Goal: Task Accomplishment & Management: Use online tool/utility

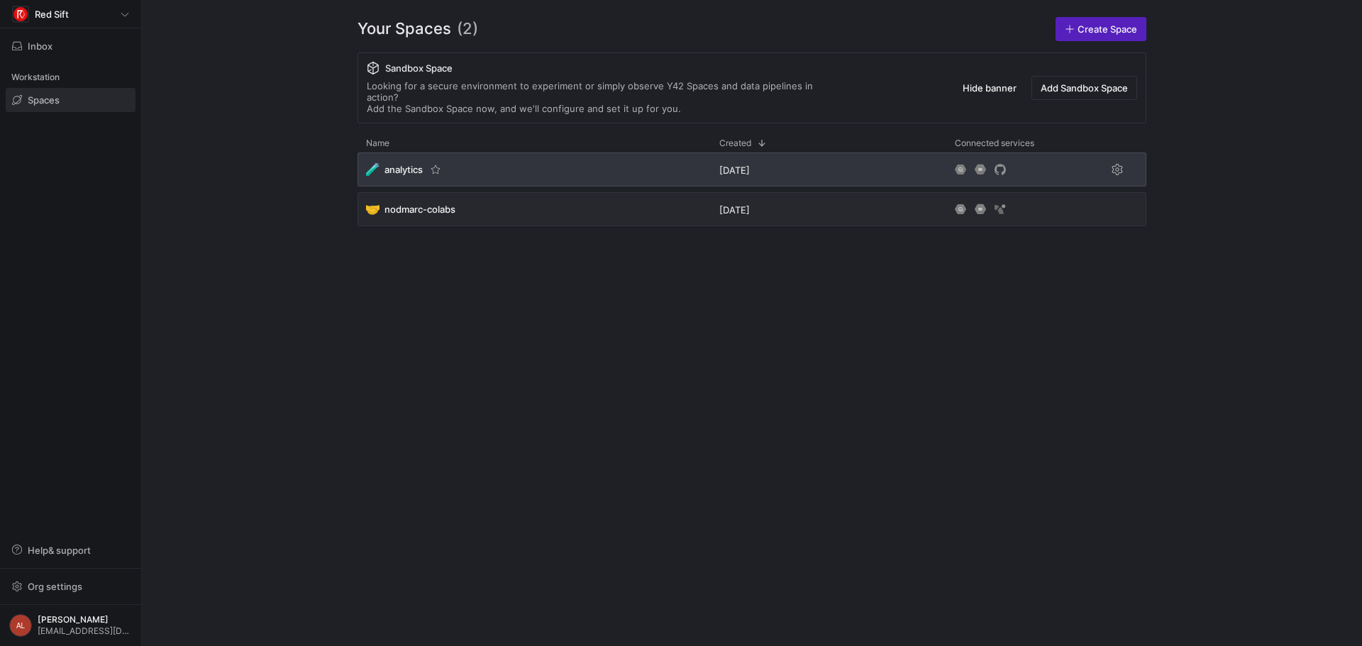
click at [584, 172] on div "🧪 analytics" at bounding box center [533, 169] width 353 height 34
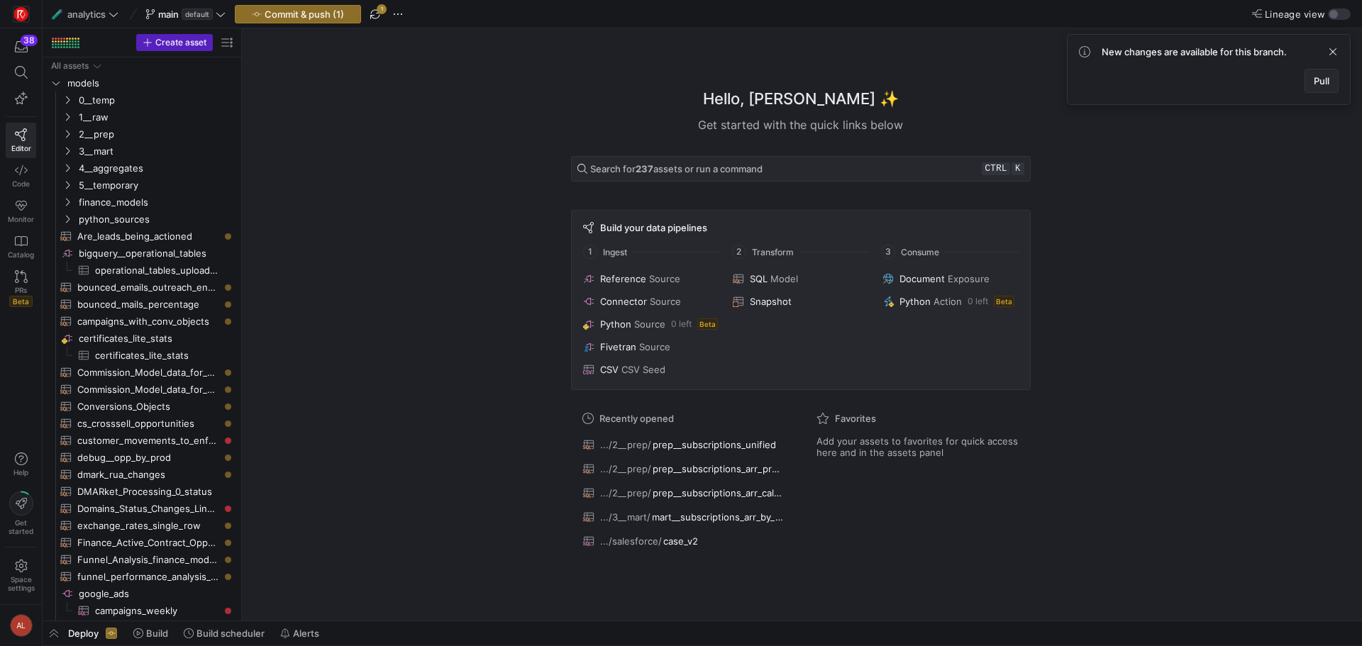
click at [1326, 84] on span "Pull" at bounding box center [1321, 80] width 16 height 11
click at [315, 17] on span "Commit & push (1)" at bounding box center [304, 14] width 79 height 11
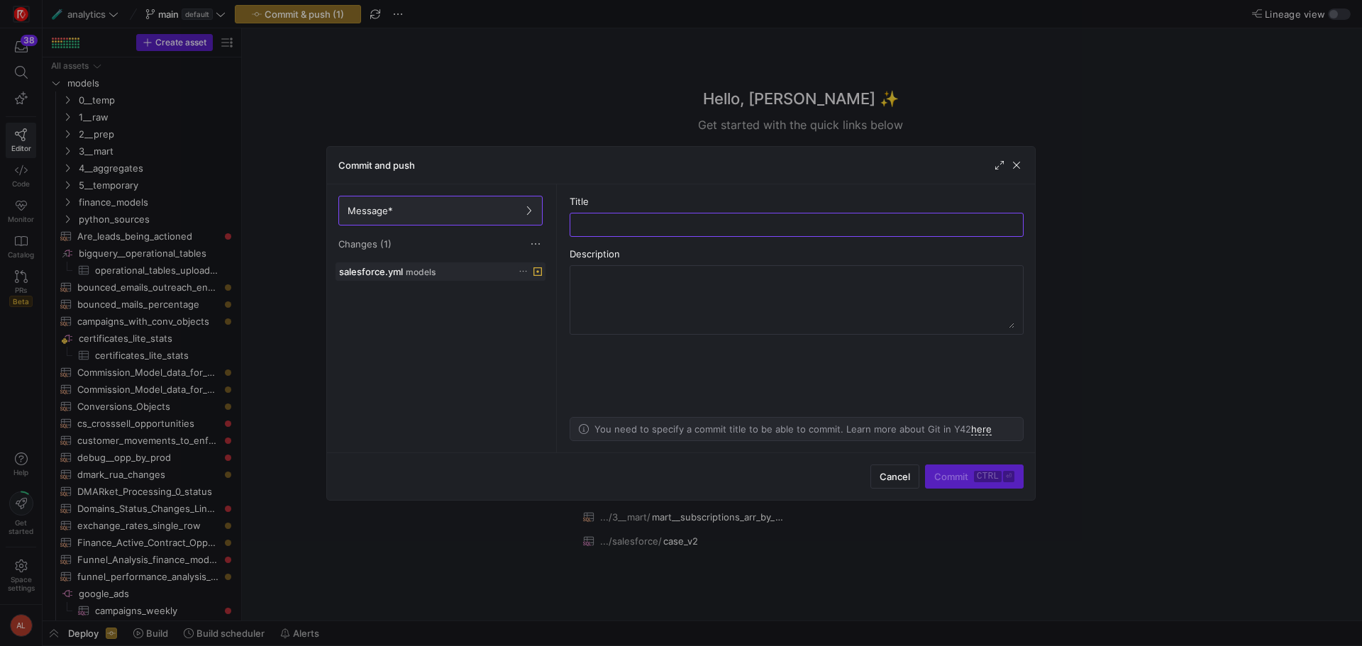
click at [522, 272] on icon at bounding box center [522, 271] width 9 height 9
click at [477, 275] on div at bounding box center [681, 323] width 1362 height 646
click at [413, 274] on span "models" at bounding box center [421, 272] width 30 height 10
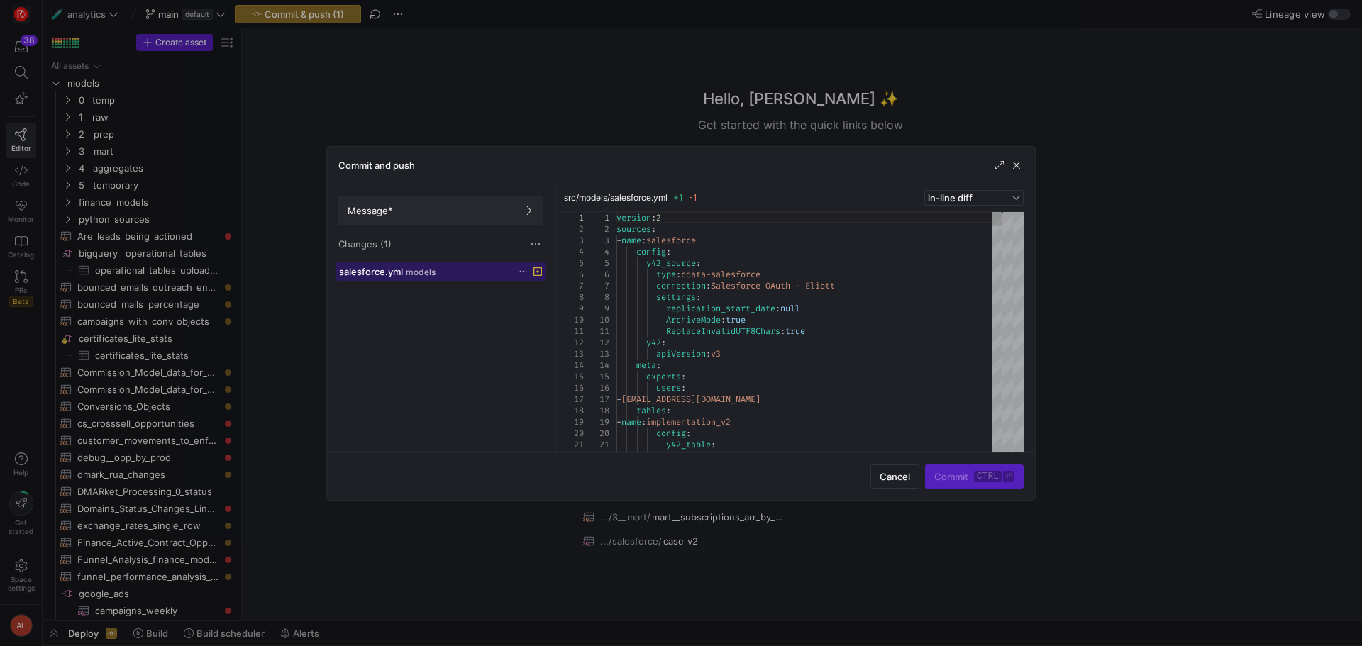
click at [538, 272] on icon at bounding box center [537, 271] width 9 height 9
click at [523, 273] on icon at bounding box center [522, 271] width 9 height 9
click at [552, 306] on span "Discard" at bounding box center [543, 311] width 33 height 11
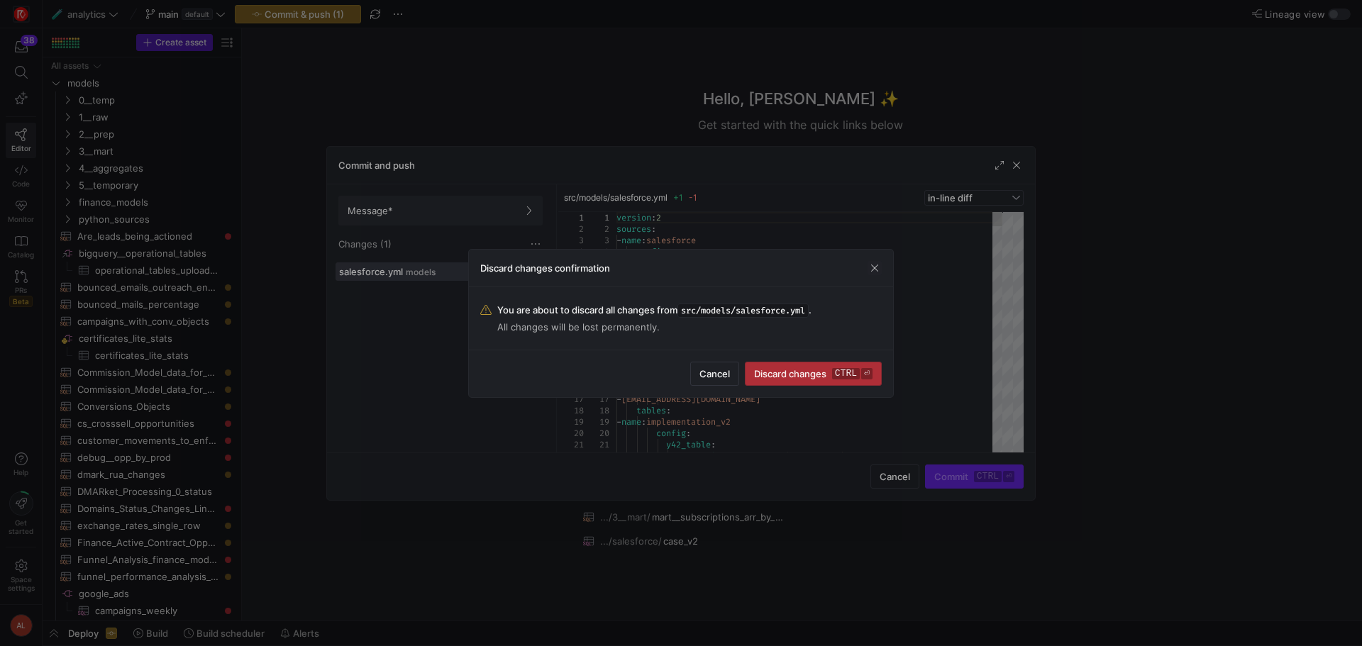
click at [825, 379] on span "submit" at bounding box center [812, 373] width 135 height 23
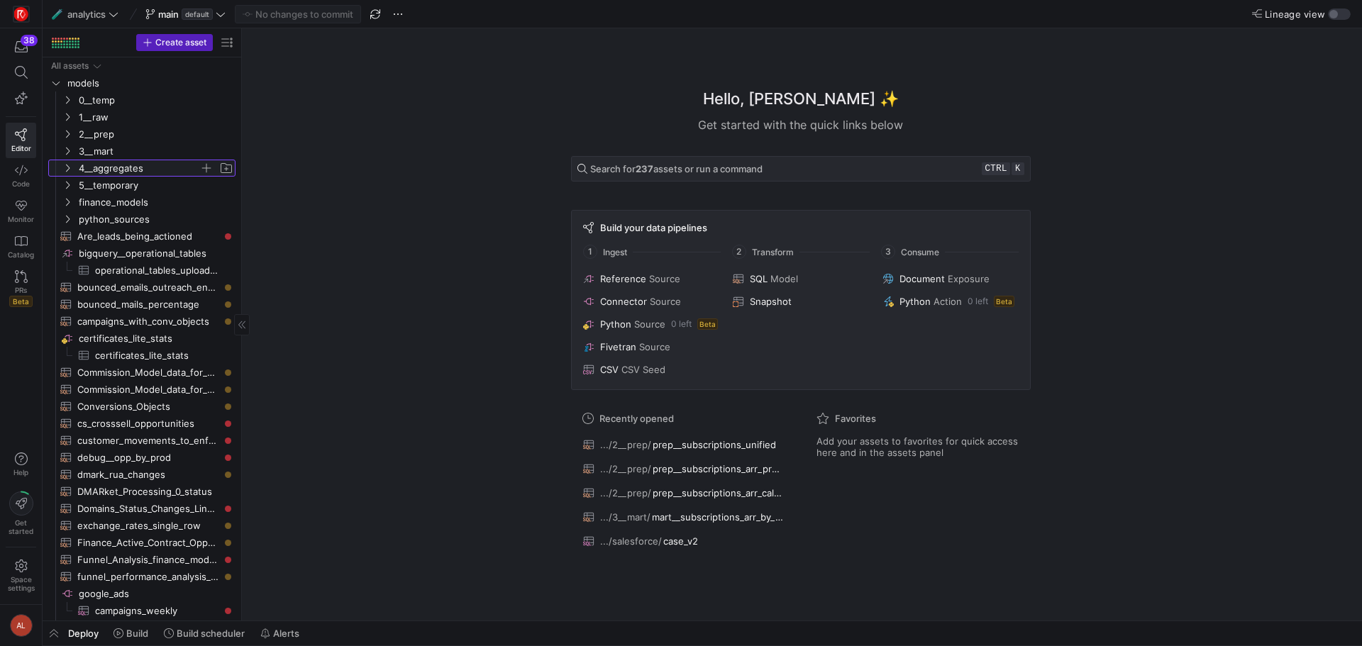
click at [69, 165] on icon "Press SPACE to select this row." at bounding box center [67, 168] width 10 height 9
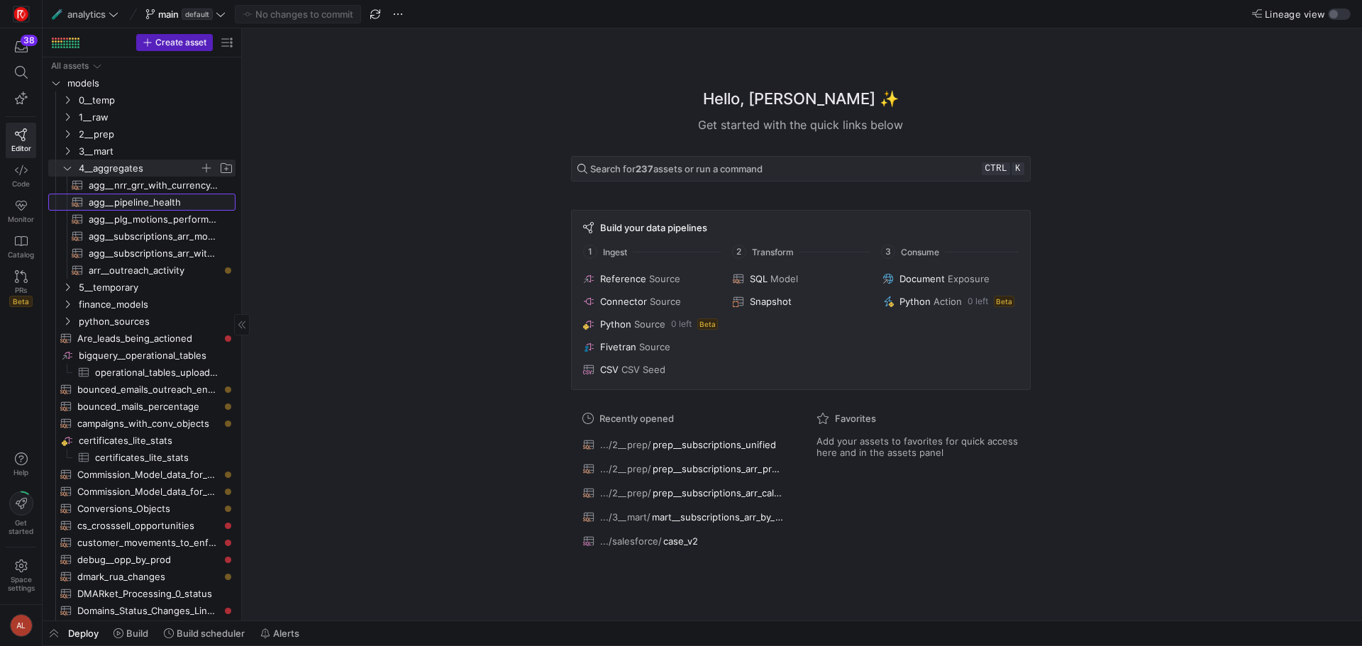
click at [102, 201] on span "agg__pipeline_health​​​​​​​​​​" at bounding box center [154, 202] width 130 height 16
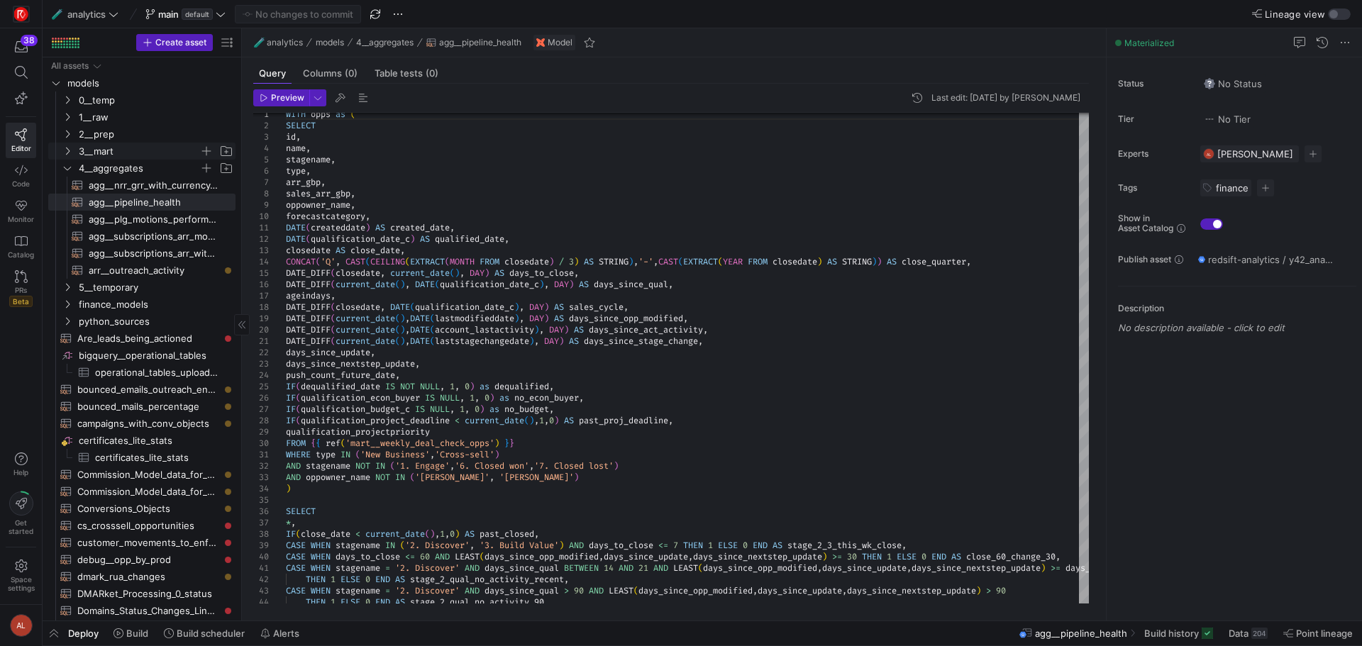
click at [65, 153] on icon "Press SPACE to select this row." at bounding box center [67, 151] width 10 height 9
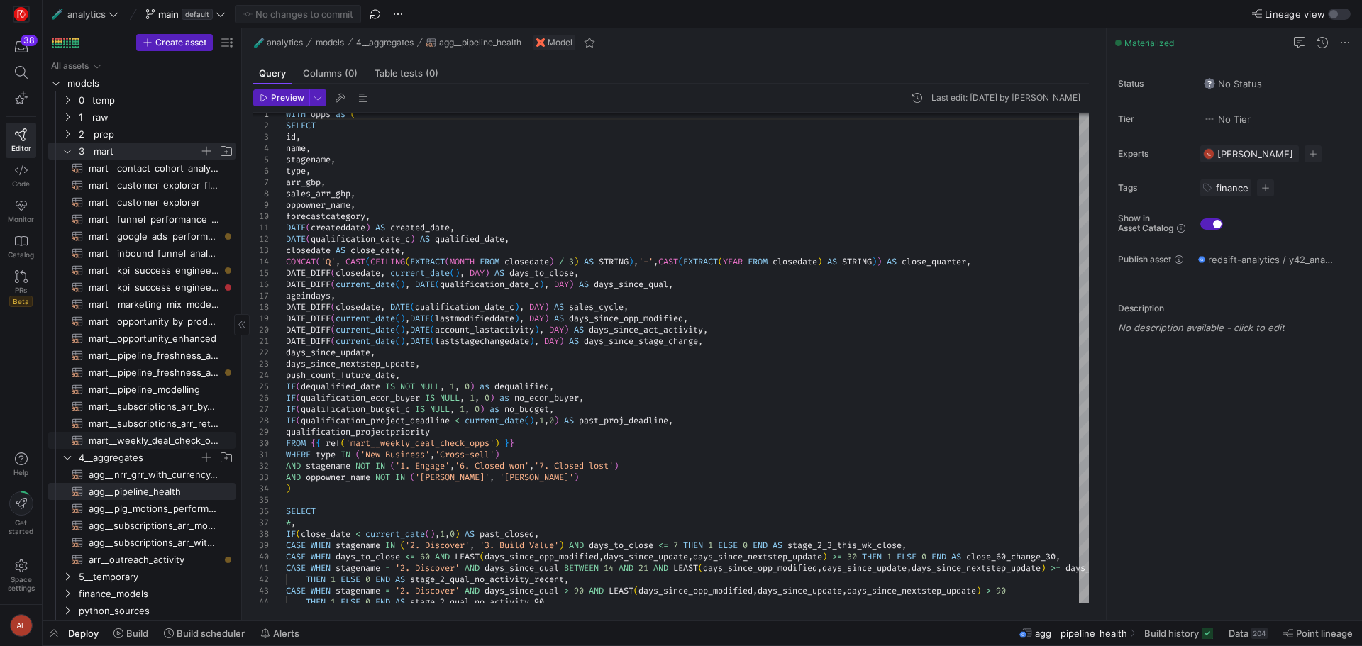
click at [145, 433] on span "mart__weekly_deal_check_opps​​​​​​​​​​" at bounding box center [154, 441] width 130 height 16
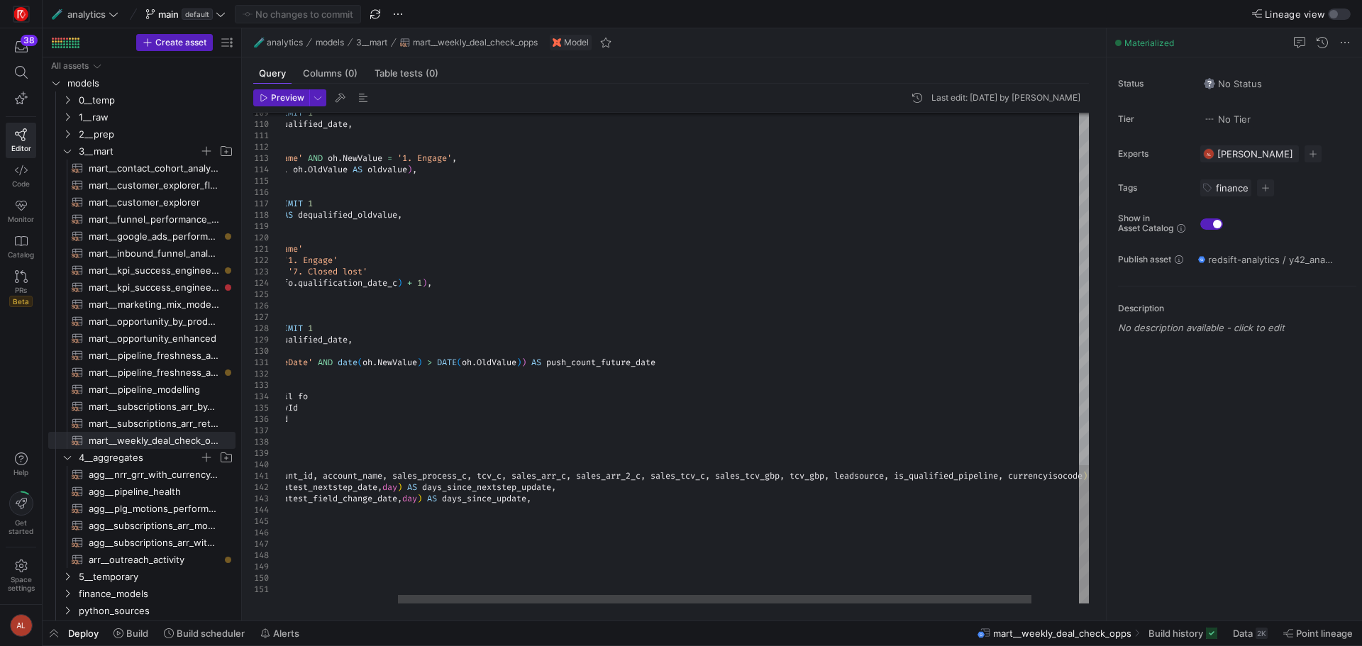
type textarea "fo.* except (accountid, account_id, account_name, sales_process_c, tcv_c, sales…"
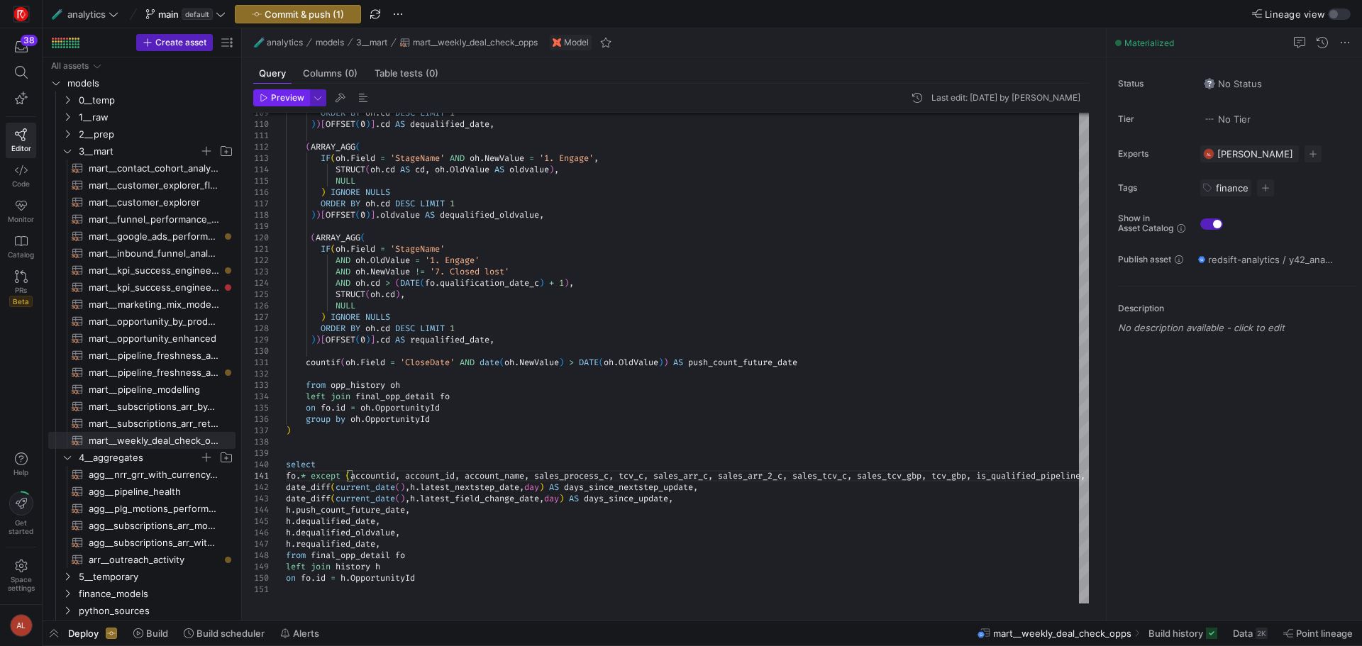
click at [296, 93] on span "Preview" at bounding box center [287, 98] width 33 height 10
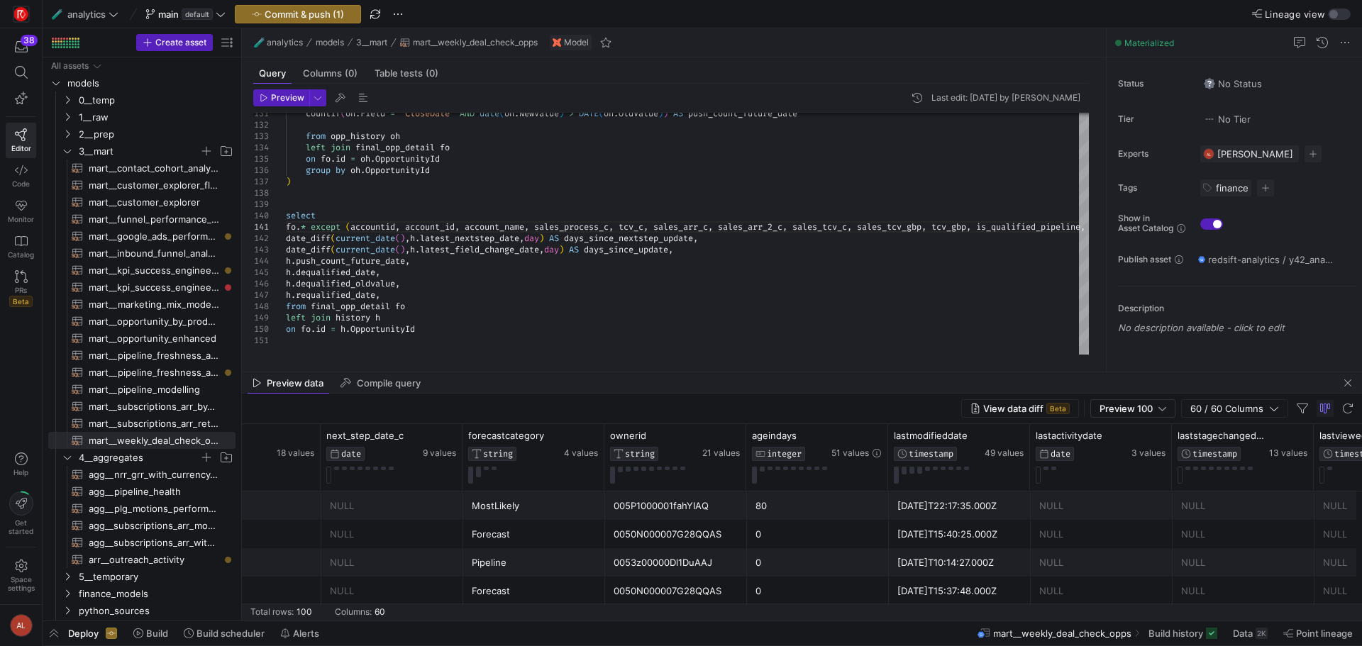
scroll to position [0, 1206]
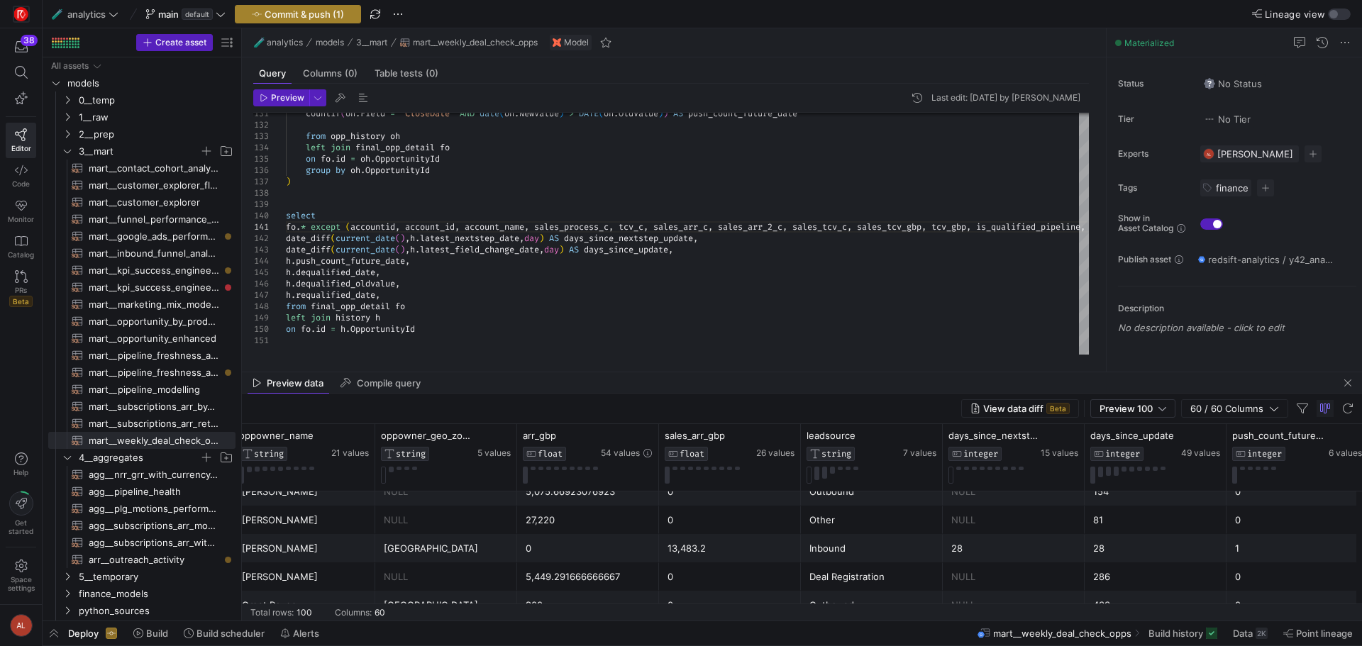
click at [279, 16] on span "Commit & push (1)" at bounding box center [304, 14] width 79 height 11
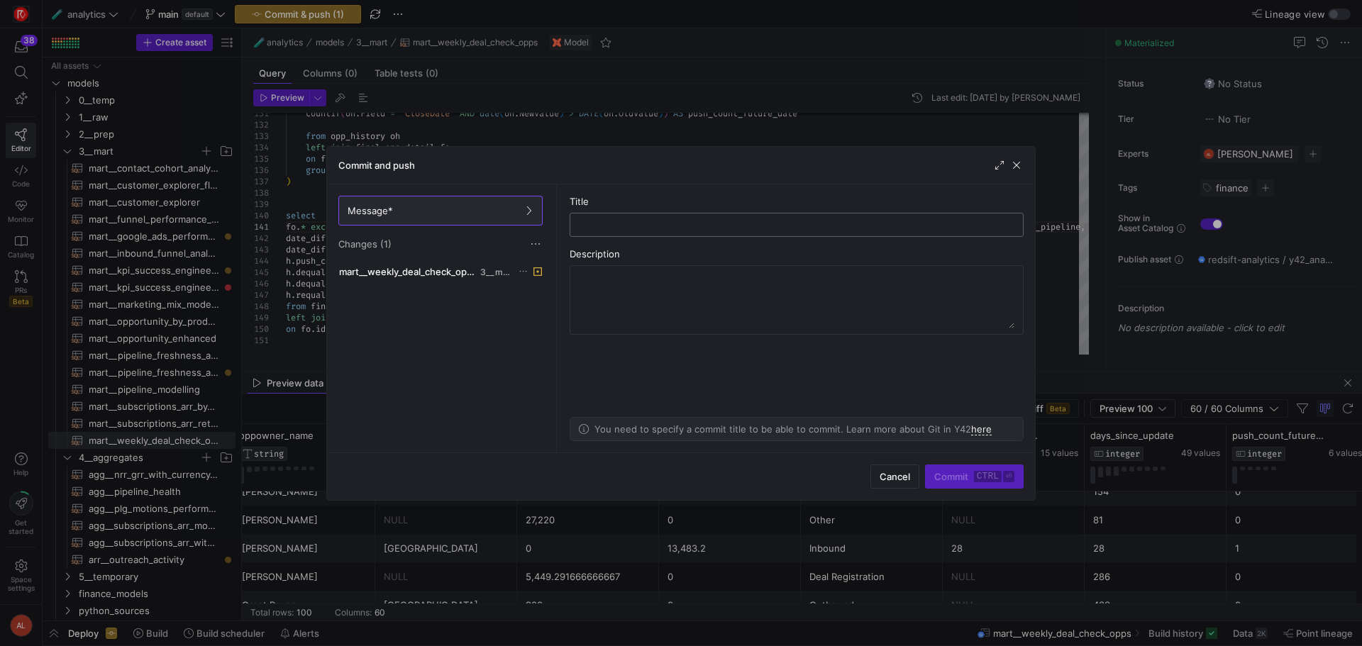
click at [620, 226] on input "text" at bounding box center [797, 224] width 430 height 11
type input "added leadsource"
click at [979, 471] on kbd "ctrl" at bounding box center [988, 476] width 28 height 11
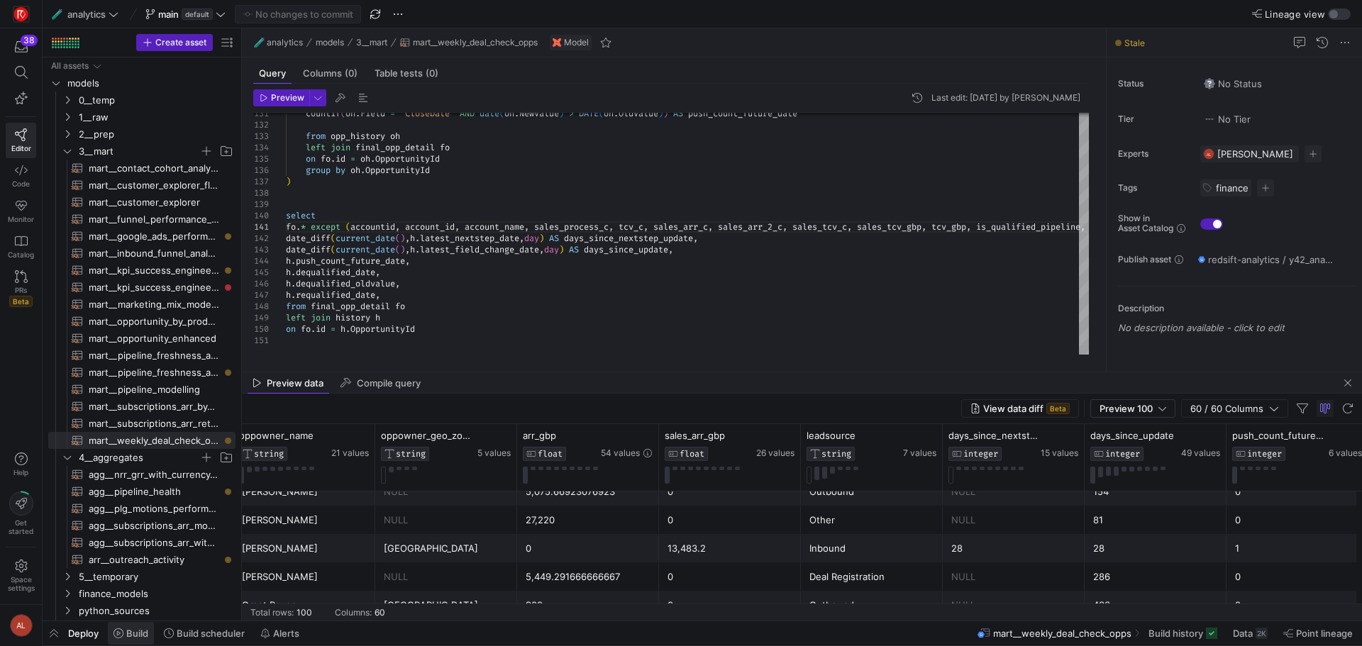
click at [112, 635] on span at bounding box center [131, 633] width 46 height 23
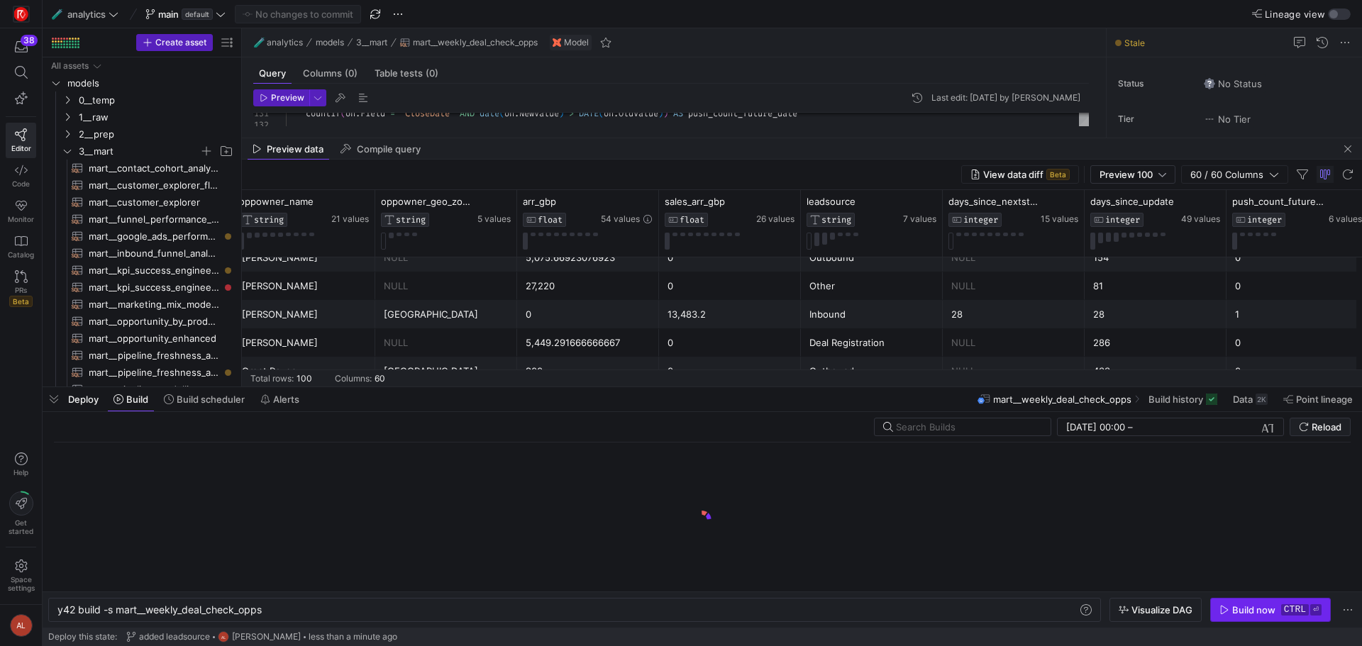
click at [1240, 608] on div "Build now" at bounding box center [1253, 609] width 43 height 11
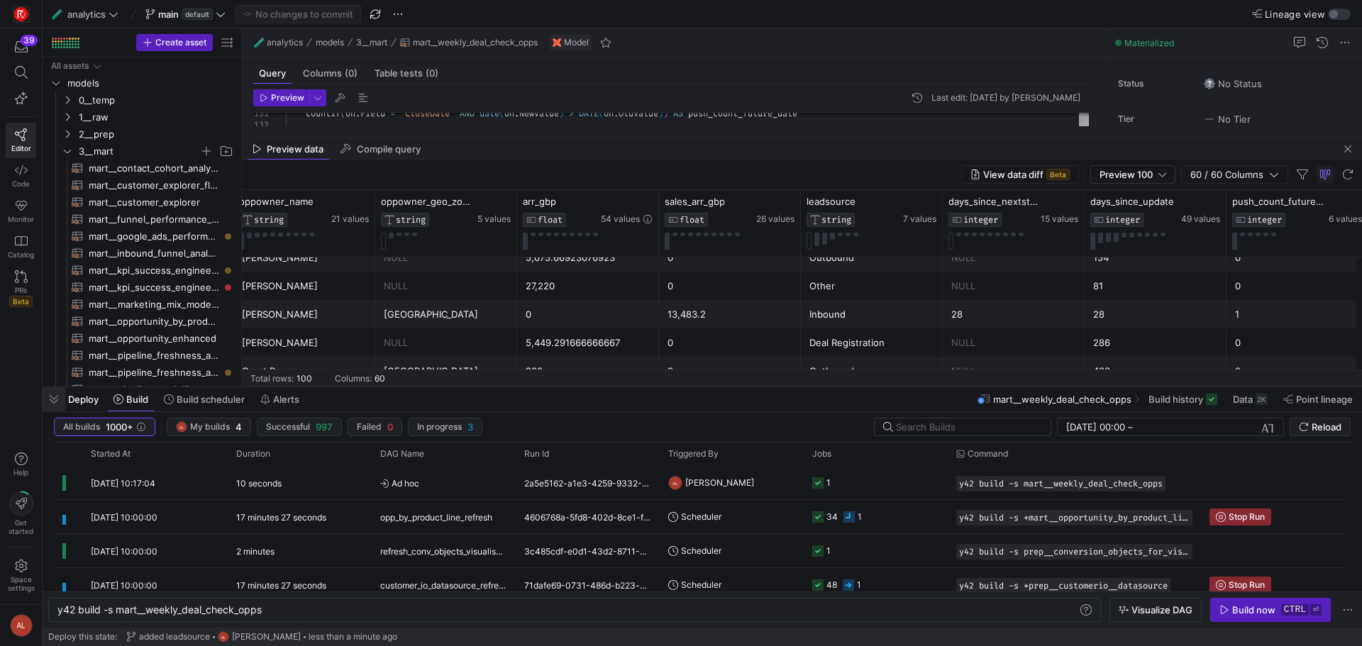
click at [63, 397] on span "button" at bounding box center [54, 399] width 23 height 24
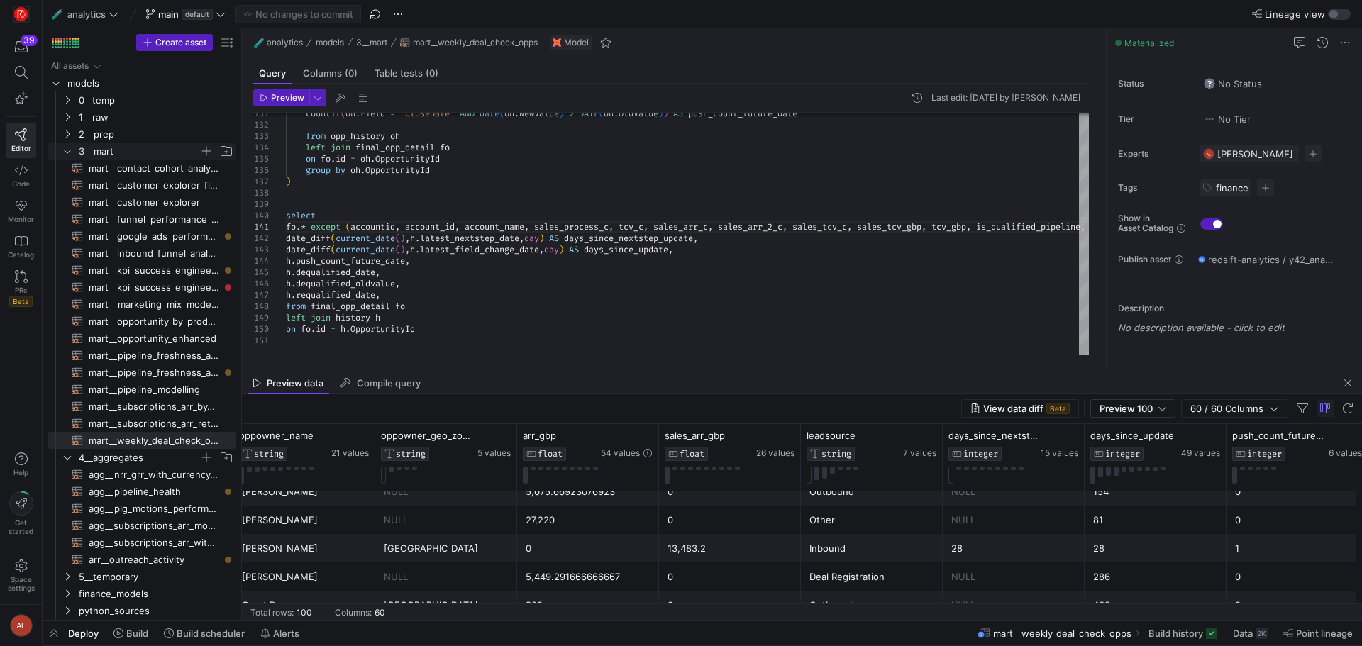
click at [67, 153] on icon "Press SPACE to select this row." at bounding box center [67, 151] width 10 height 9
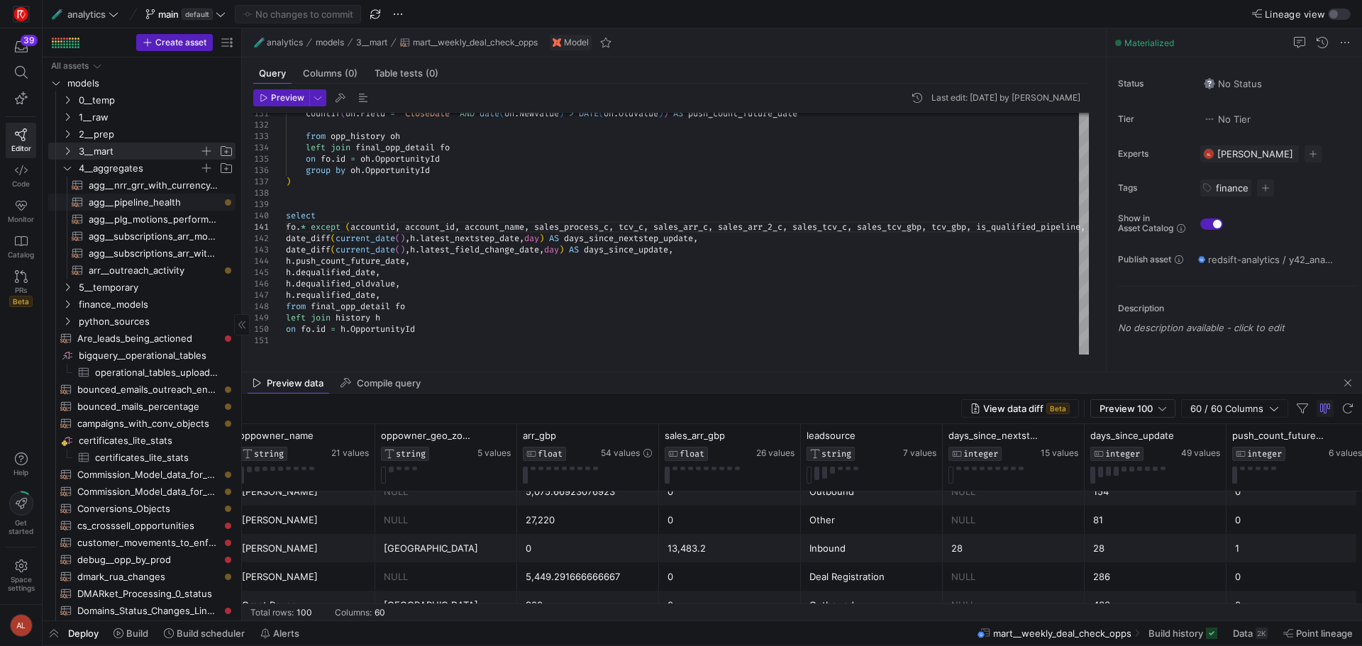
click at [130, 206] on span "agg__pipeline_health​​​​​​​​​​" at bounding box center [154, 202] width 130 height 16
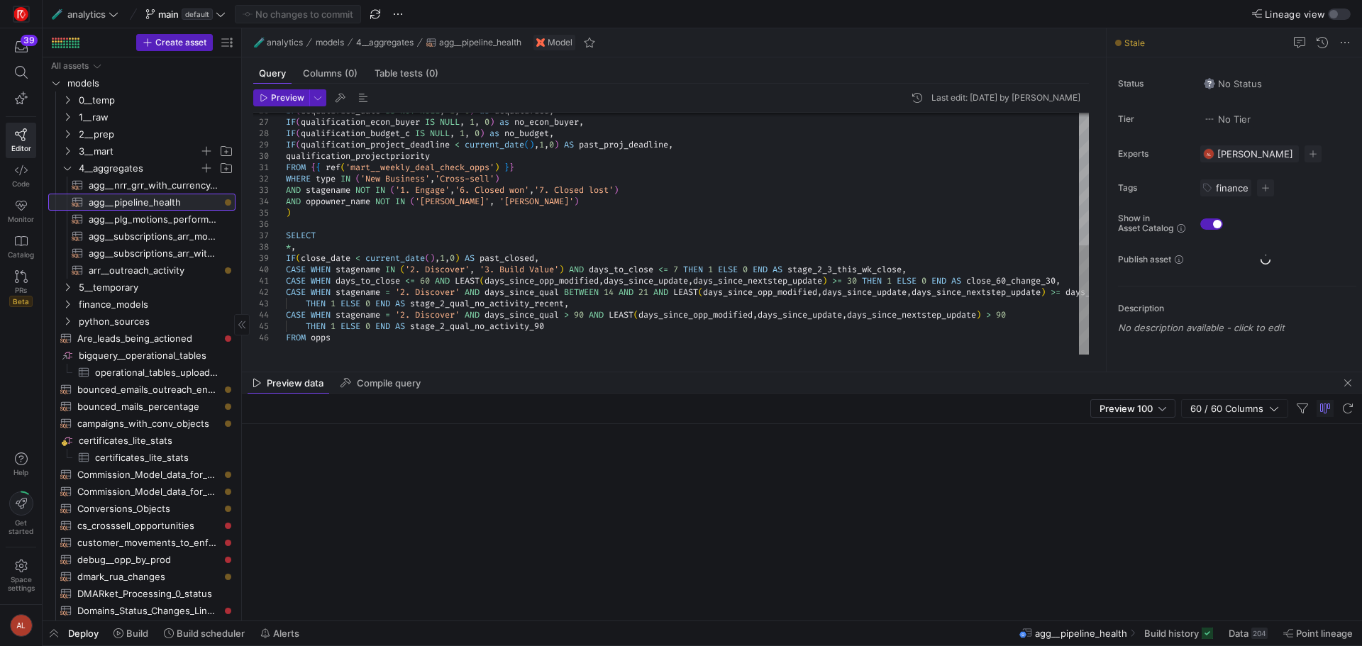
scroll to position [0, 86]
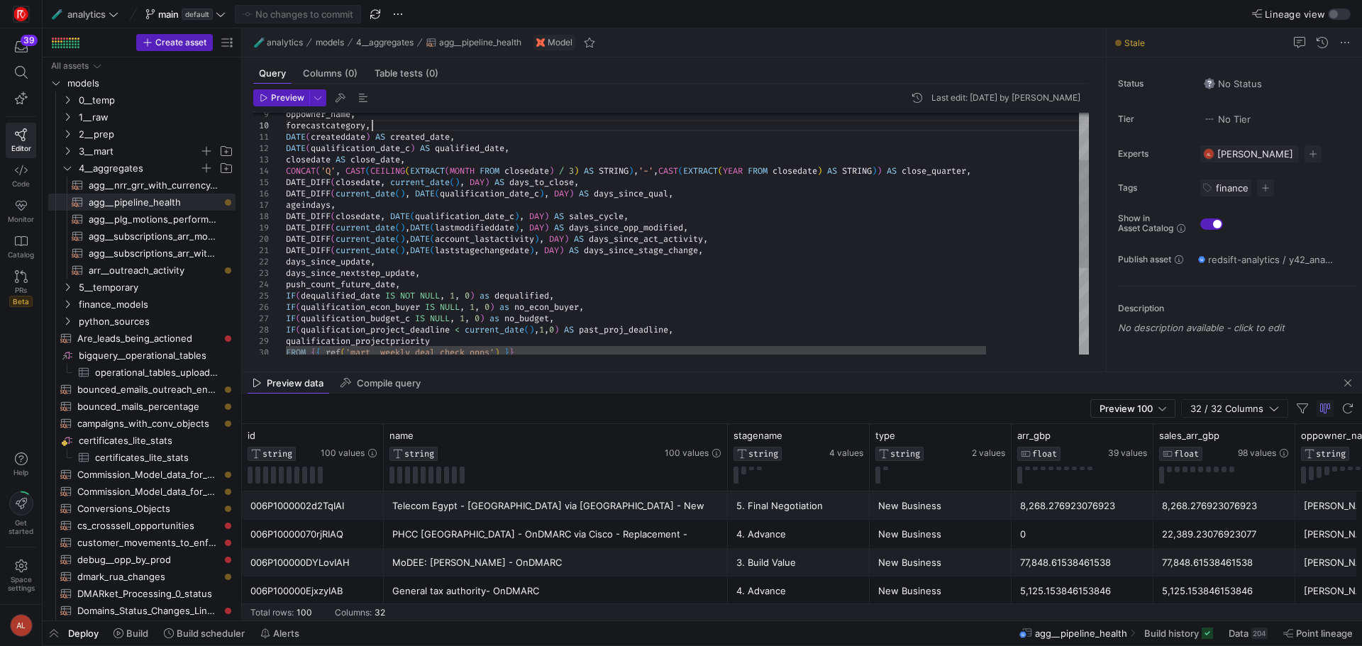
click at [406, 126] on div "DATE_DIFF ( current_date ( ) , DATE ( account_lastactivity ) , DAY ) AS days_si…" at bounding box center [740, 277] width 909 height 542
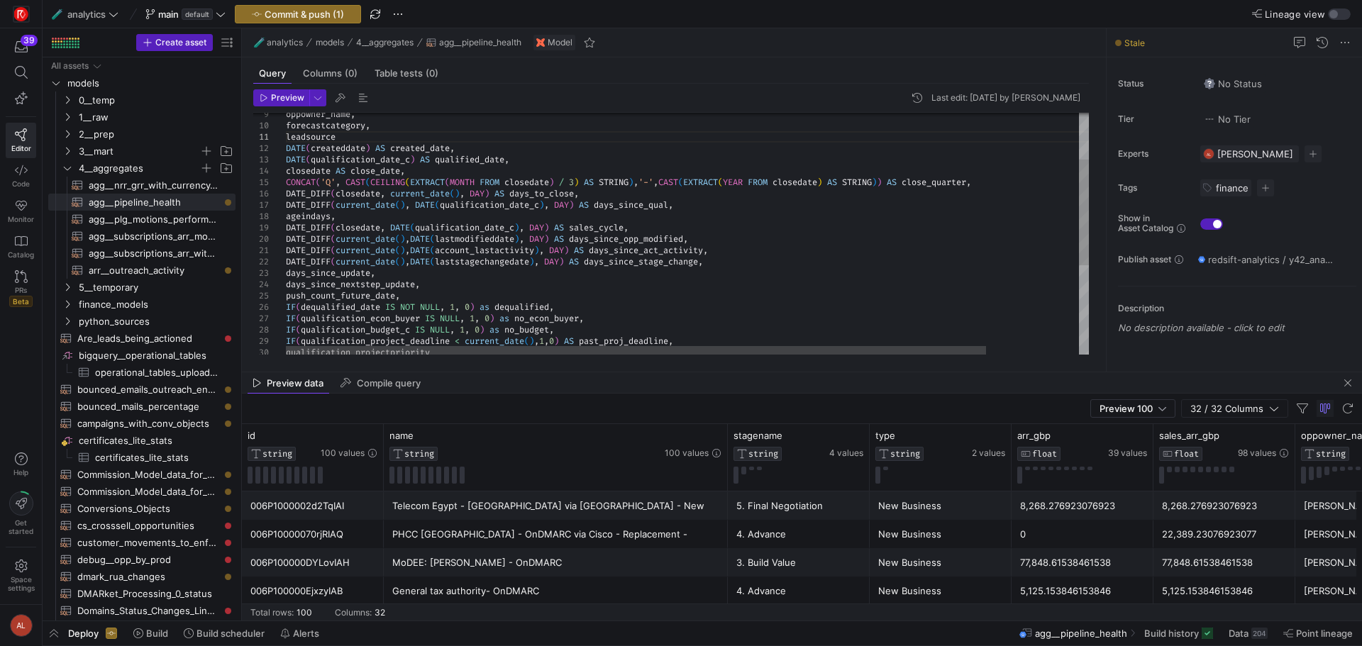
scroll to position [0, 55]
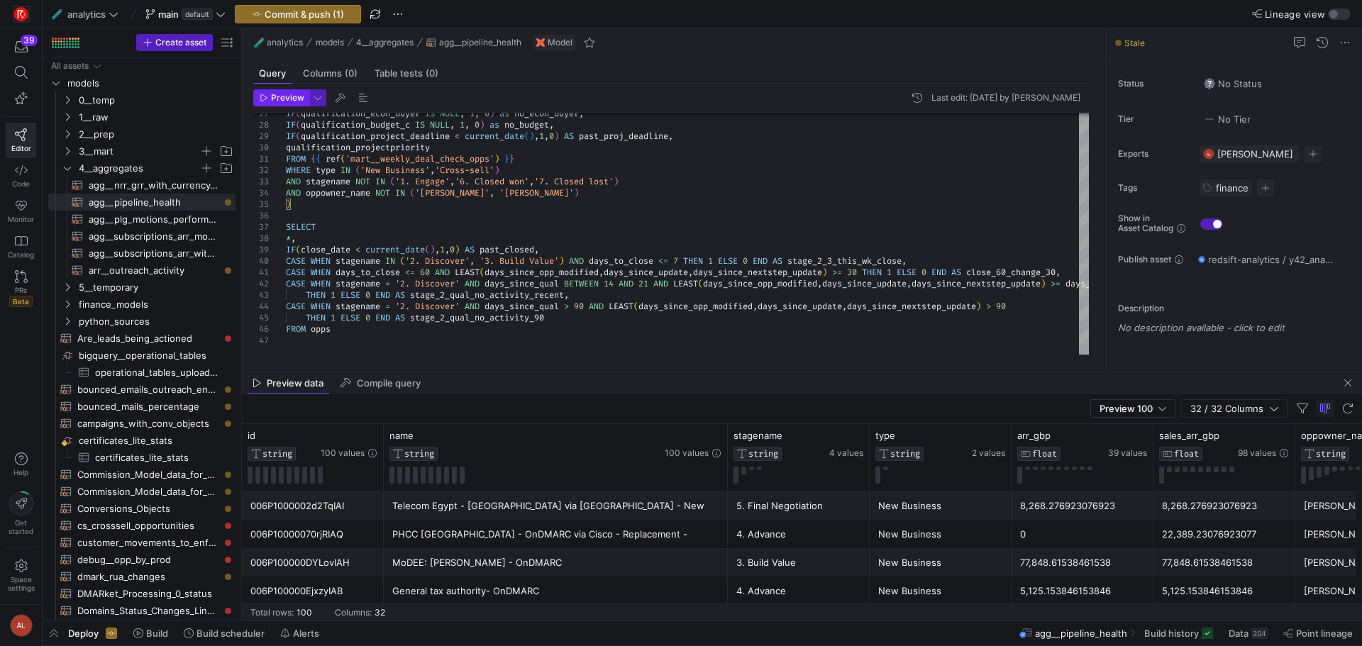
type textarea "leadsource, DATE(createddate) AS created_date, DATE(qualification_date_c) AS qu…"
click at [274, 104] on span "button" at bounding box center [281, 98] width 55 height 16
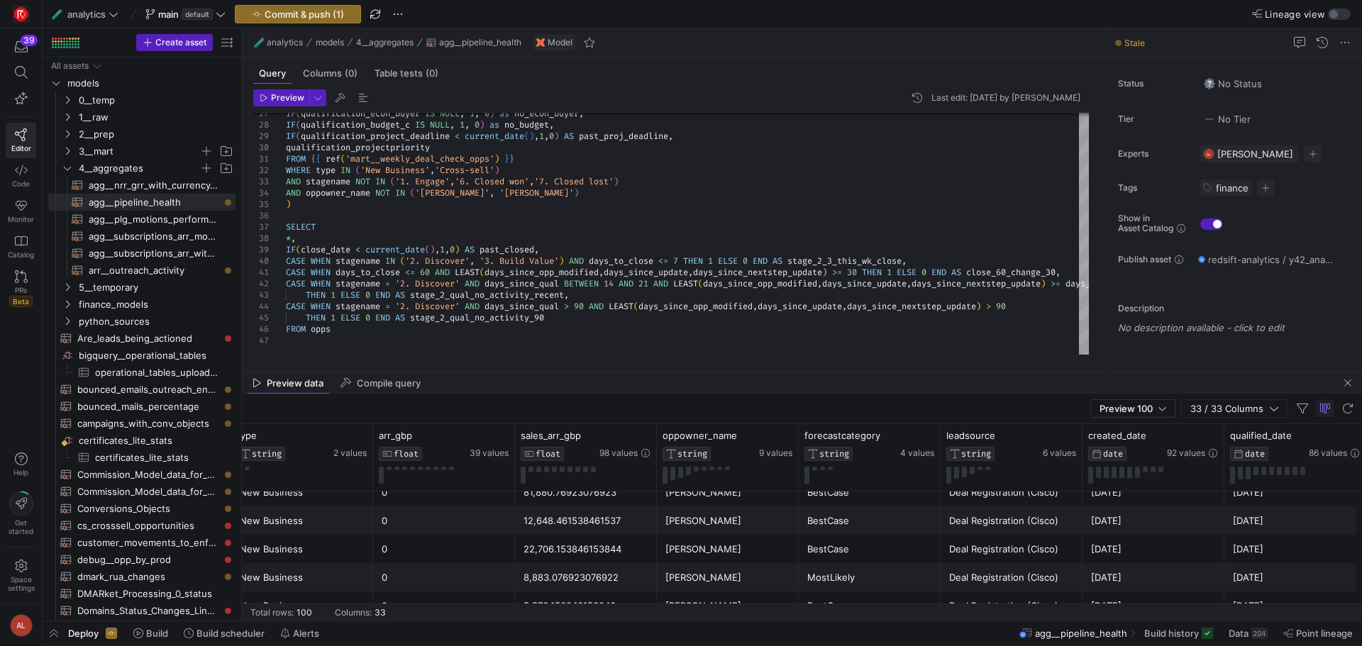
scroll to position [780, 0]
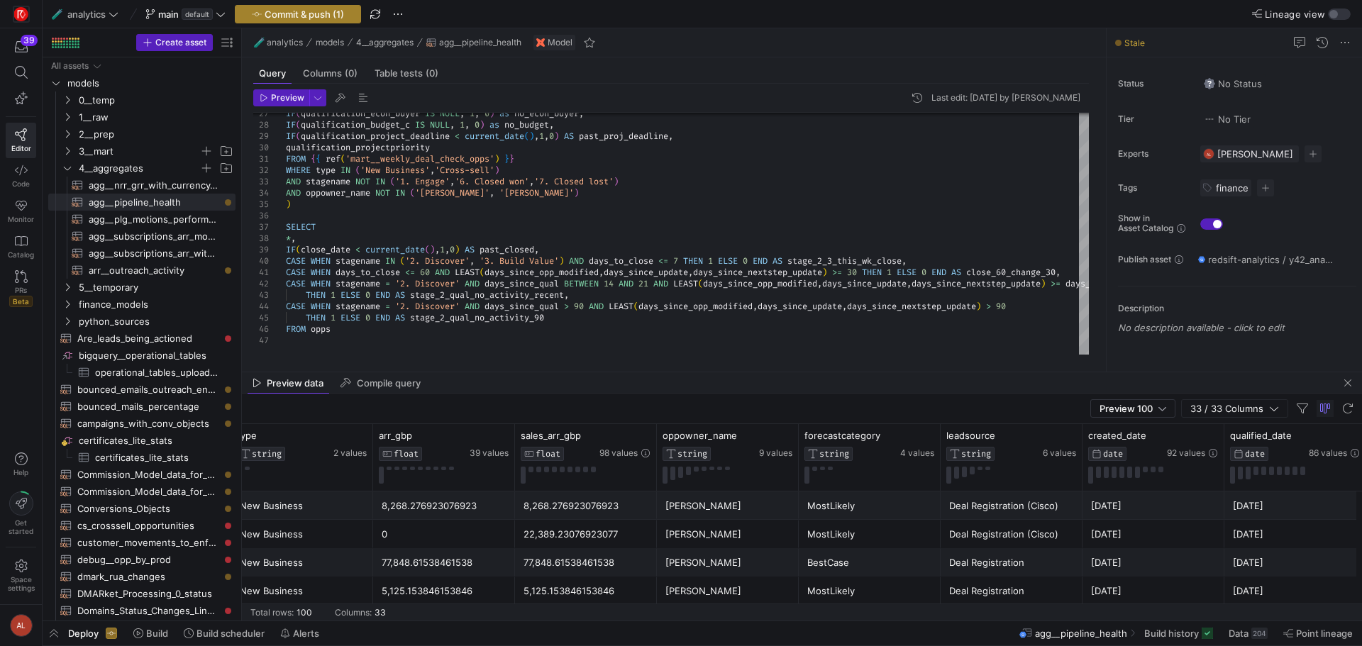
click at [313, 13] on span "Commit & push (1)" at bounding box center [304, 14] width 79 height 11
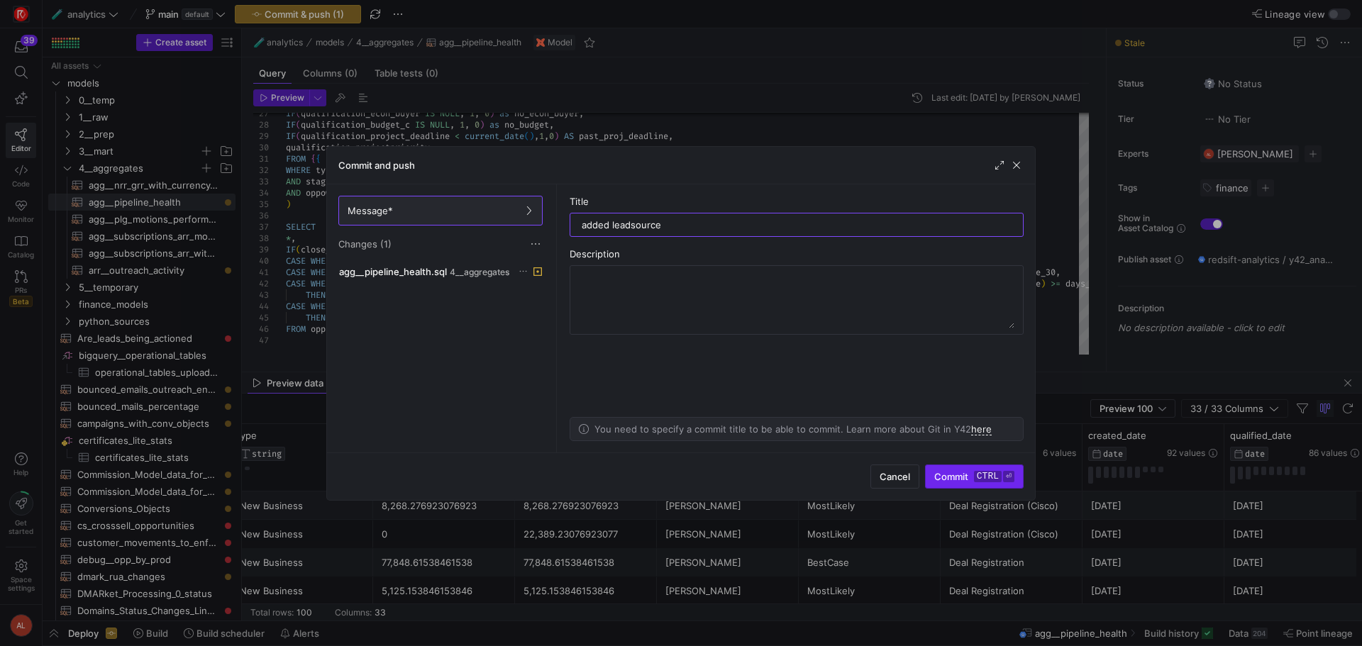
type input "added leadsource"
click at [958, 470] on span "submit" at bounding box center [974, 476] width 97 height 23
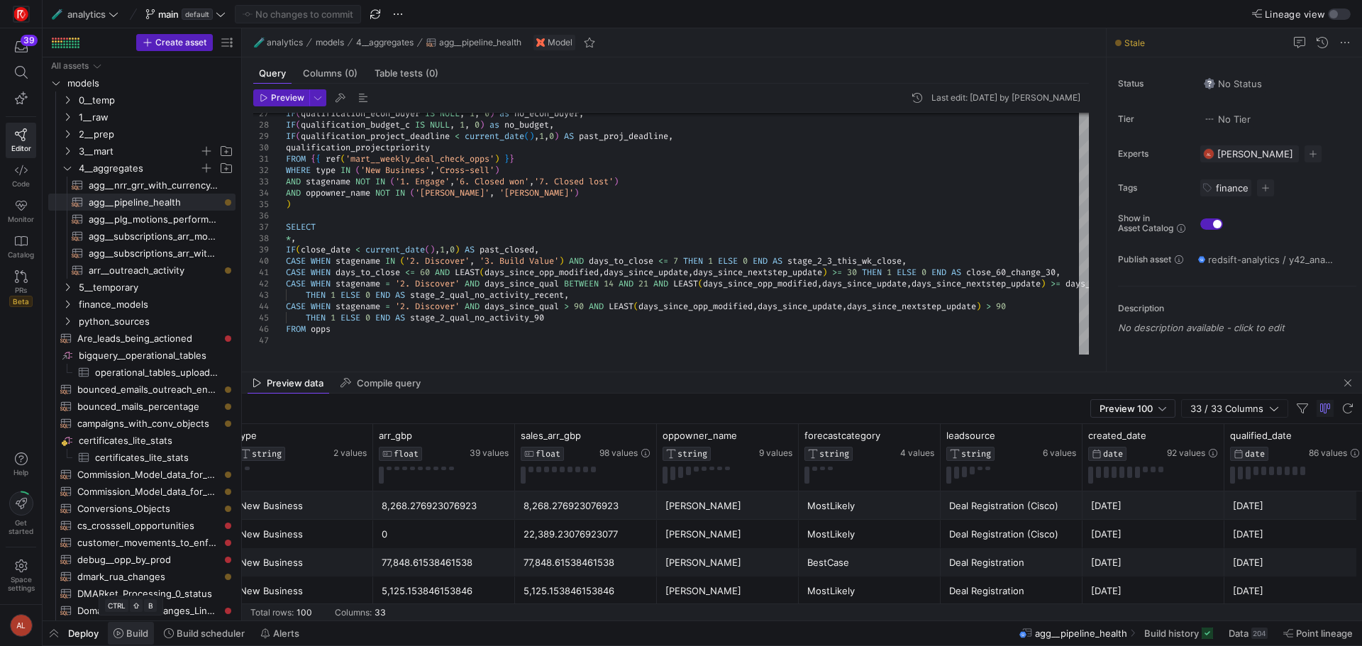
click at [133, 637] on span "Build" at bounding box center [137, 633] width 22 height 11
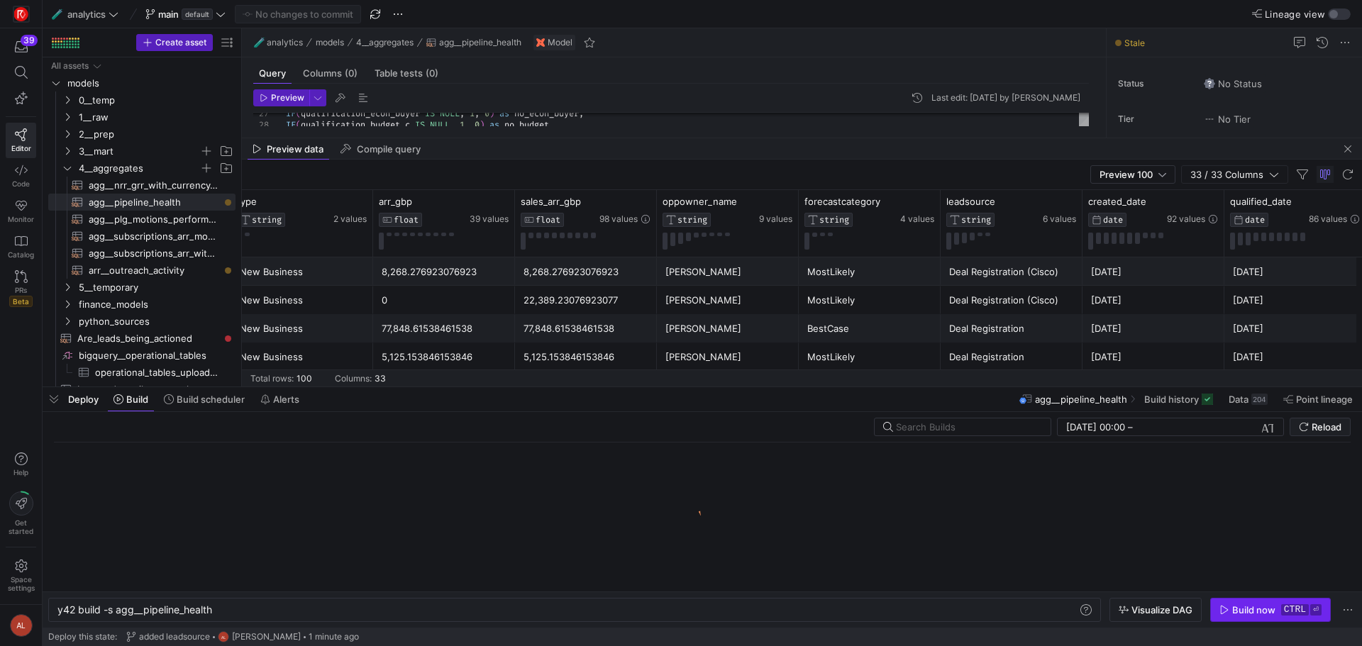
click at [1240, 610] on div "Build now" at bounding box center [1253, 609] width 43 height 11
